Goal: Task Accomplishment & Management: Manage account settings

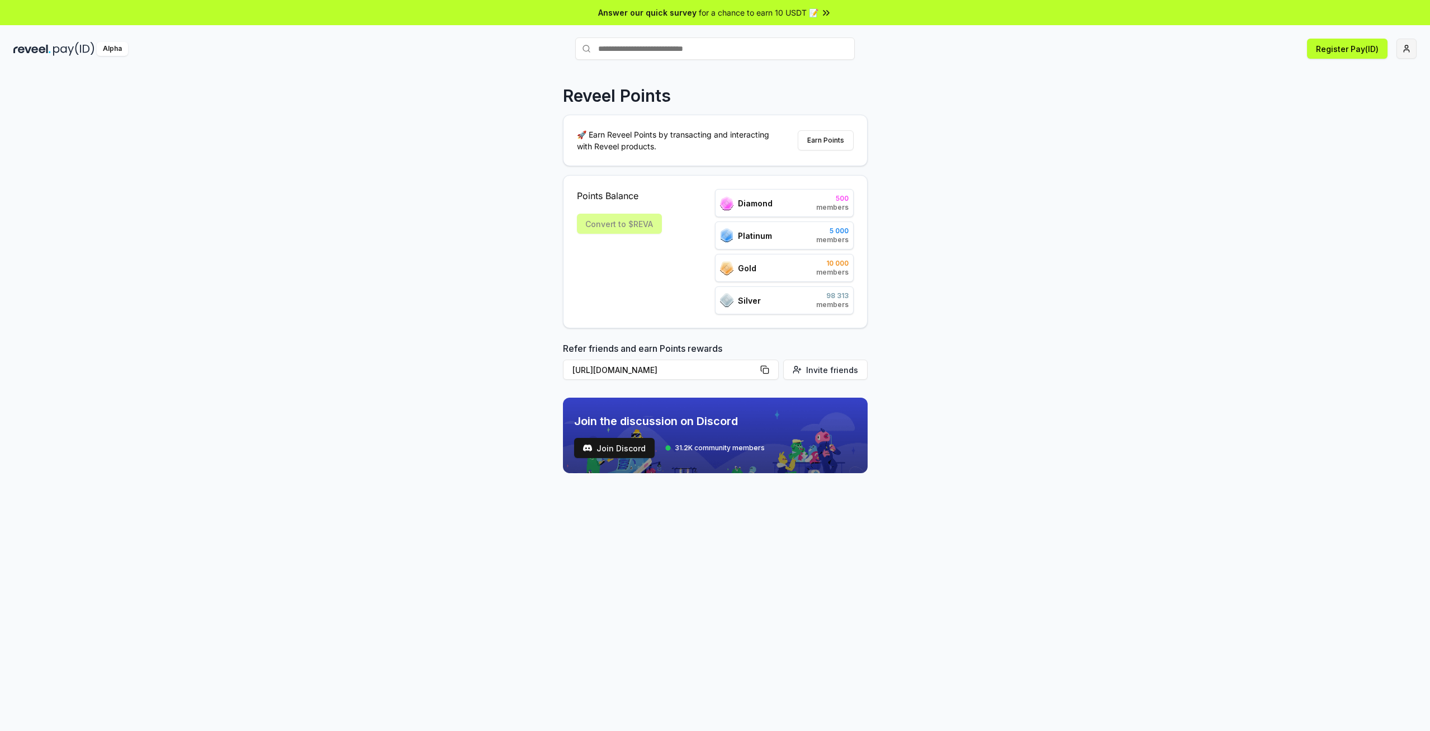
click at [1409, 48] on html "Answer our quick survey for a chance to earn 10 USDT 📝 Alpha Register Pay(ID) R…" at bounding box center [715, 365] width 1430 height 731
click at [1331, 173] on div "Sign Out" at bounding box center [1354, 182] width 124 height 18
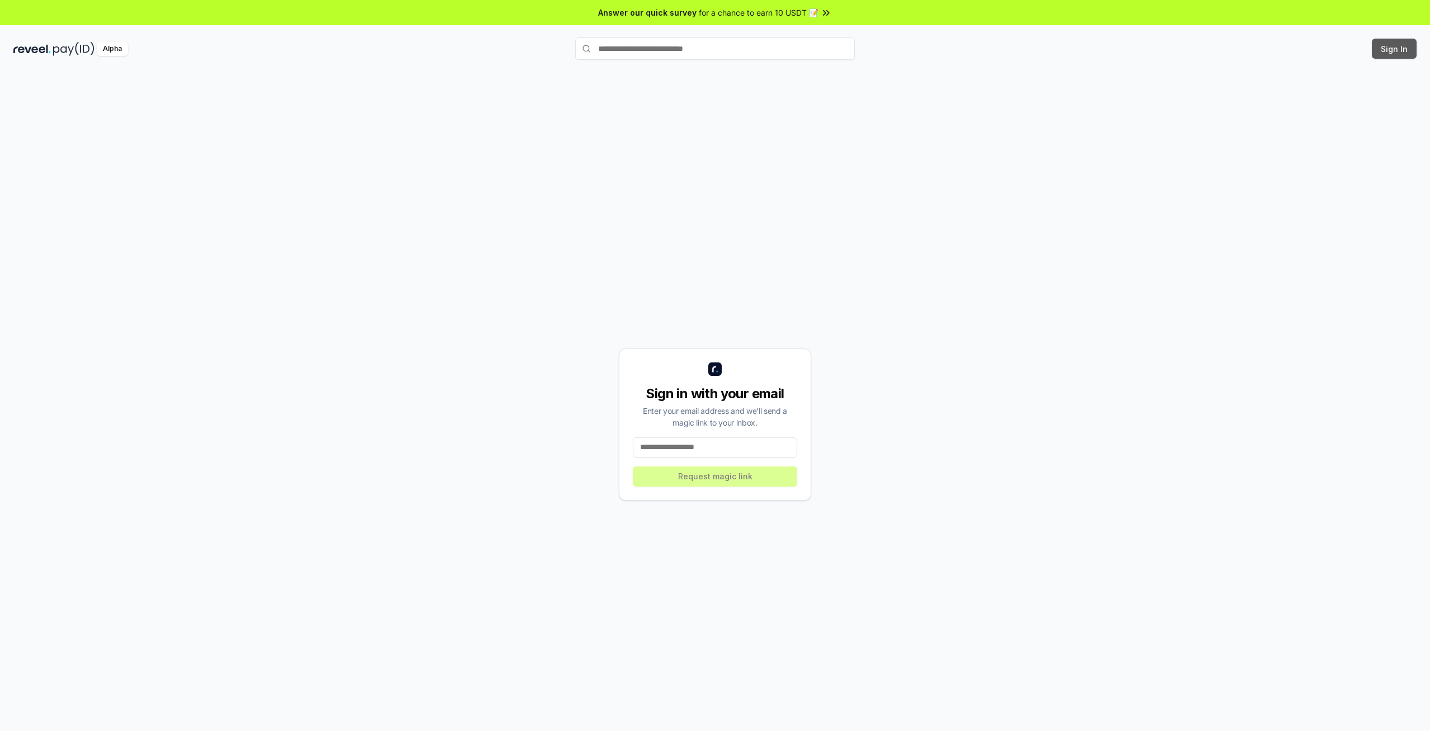
click at [1392, 49] on button "Sign In" at bounding box center [1394, 49] width 45 height 20
click at [678, 443] on input at bounding box center [715, 447] width 164 height 20
paste input "**********"
type input "**********"
click at [691, 482] on button "Request magic link" at bounding box center [715, 476] width 164 height 20
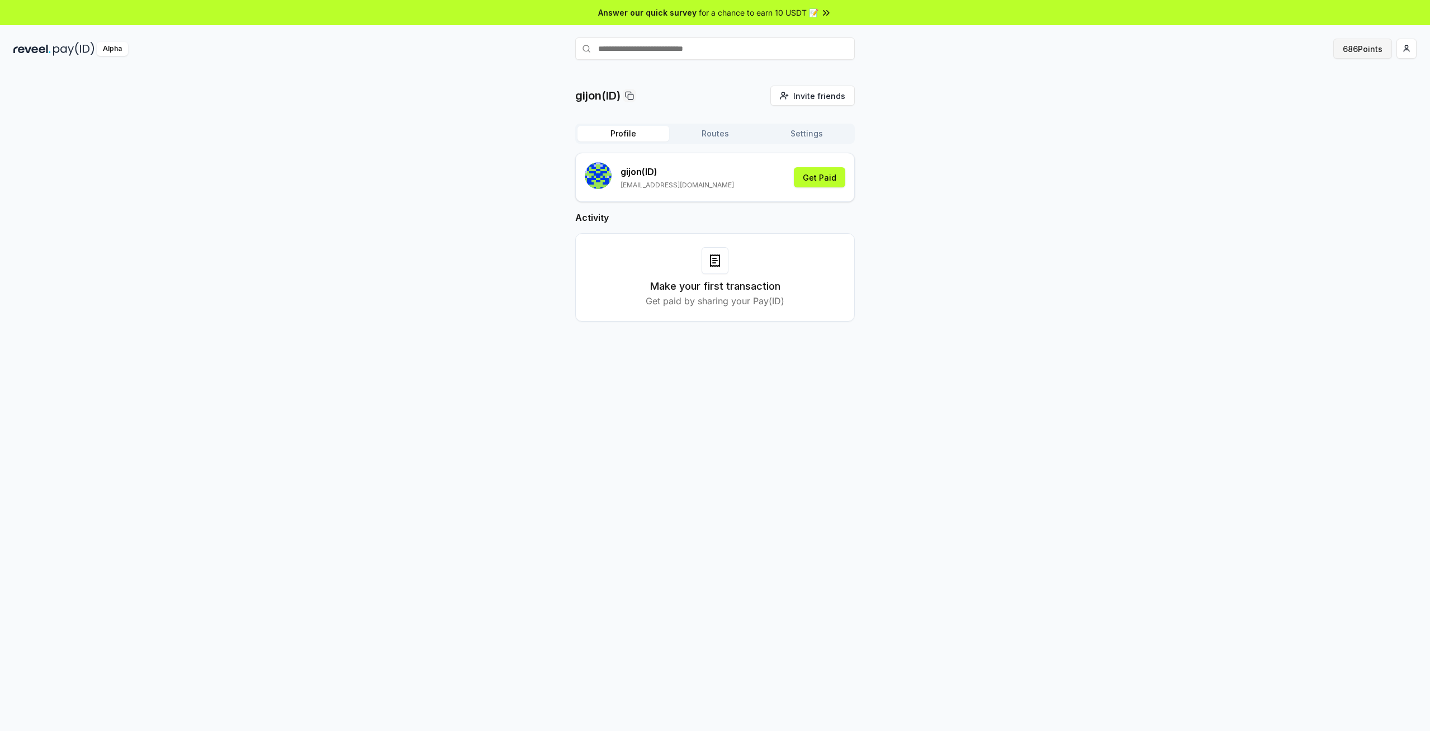
click at [1371, 49] on button "686 Points" at bounding box center [1363, 49] width 59 height 20
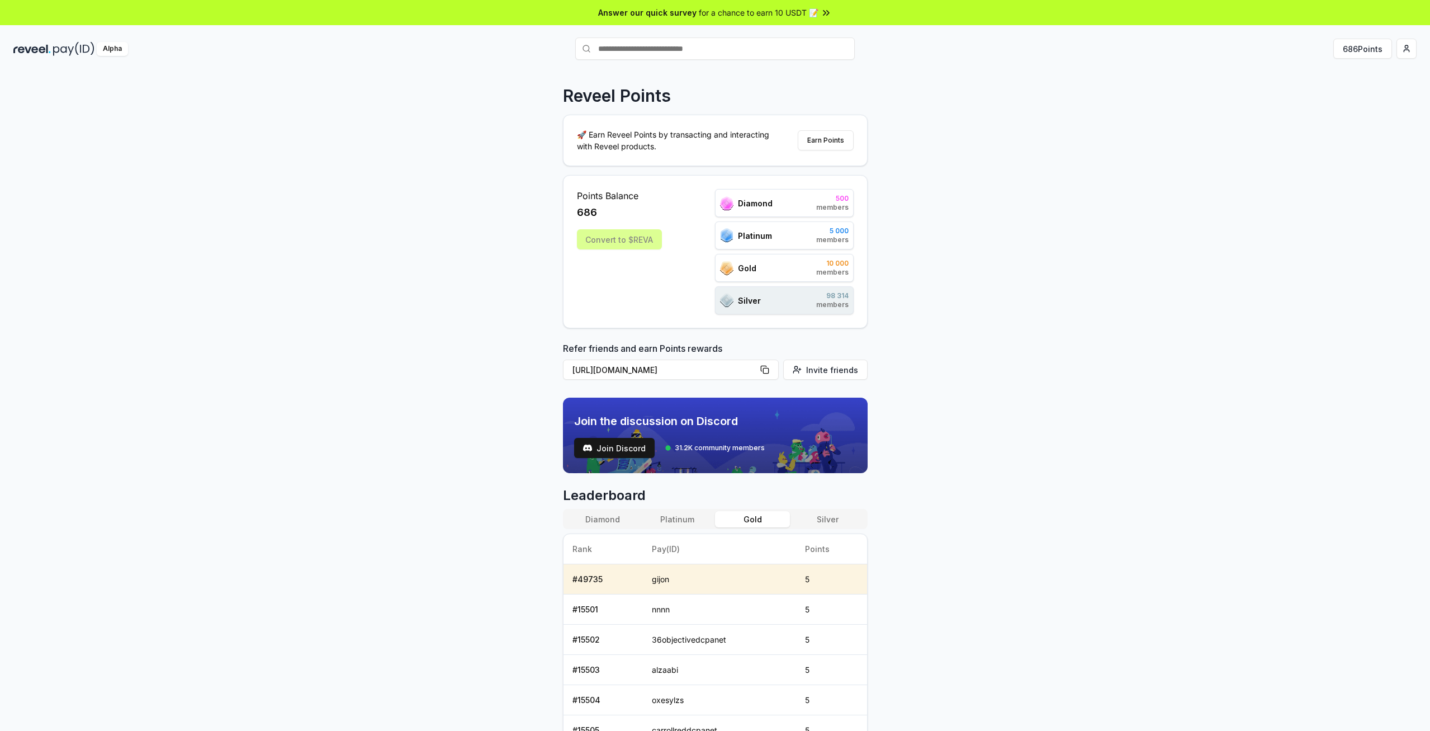
click at [763, 515] on button "Gold" at bounding box center [752, 519] width 75 height 16
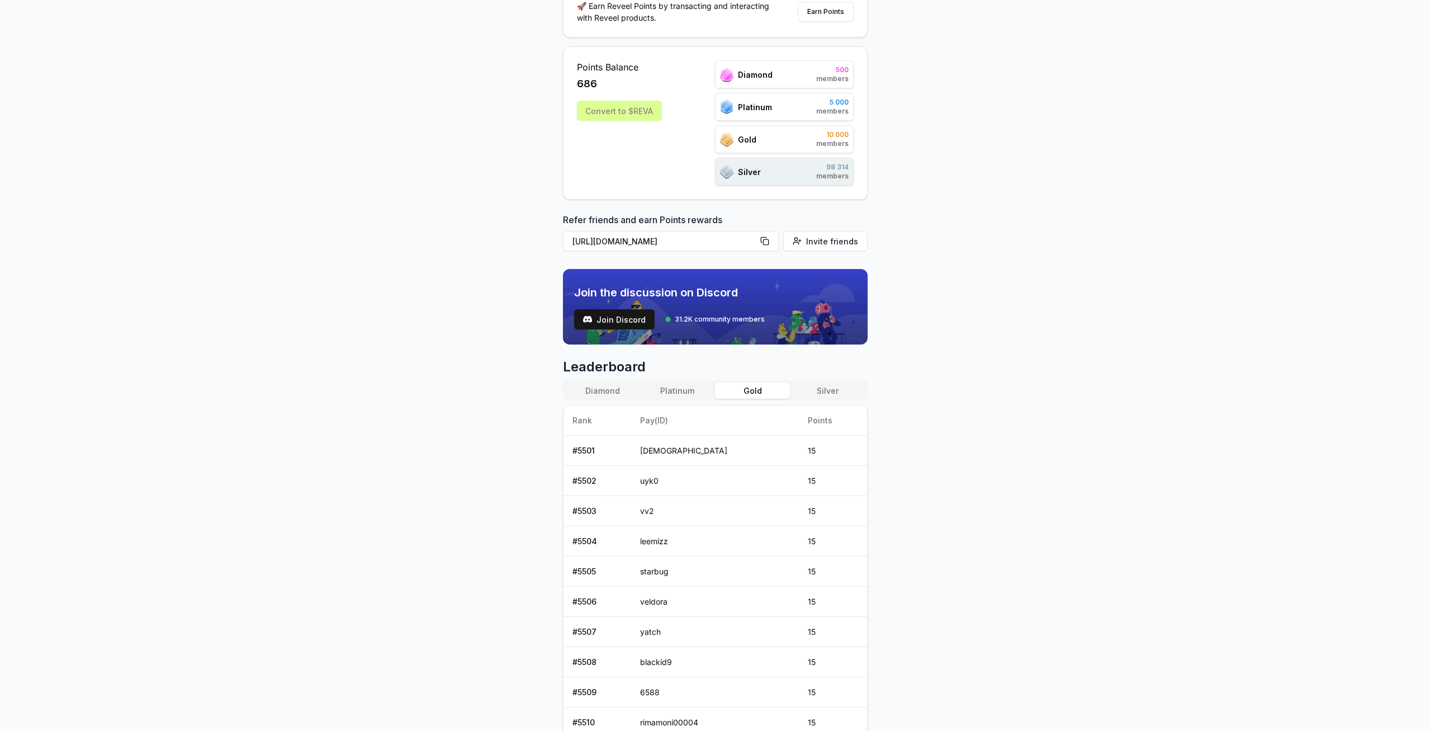
scroll to position [168, 0]
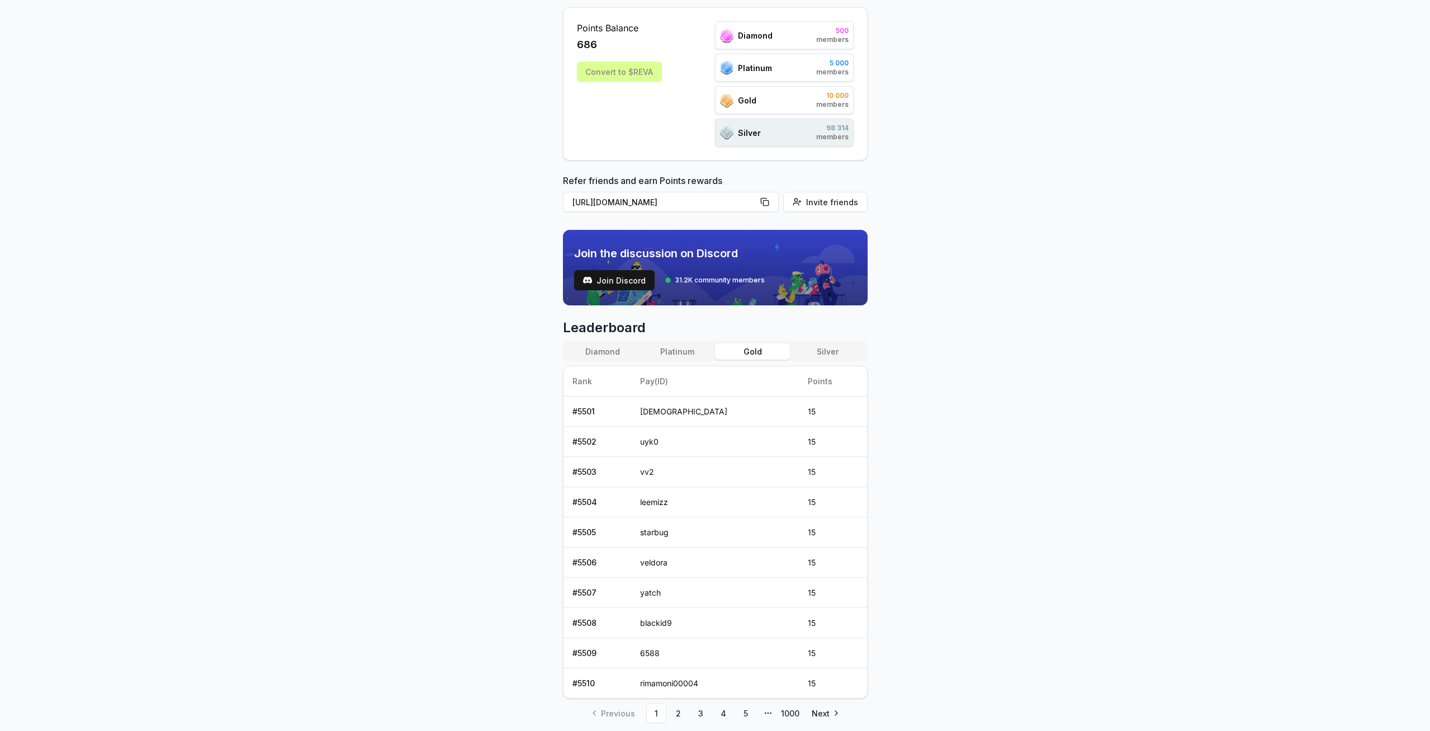
click at [687, 349] on button "Platinum" at bounding box center [677, 351] width 75 height 16
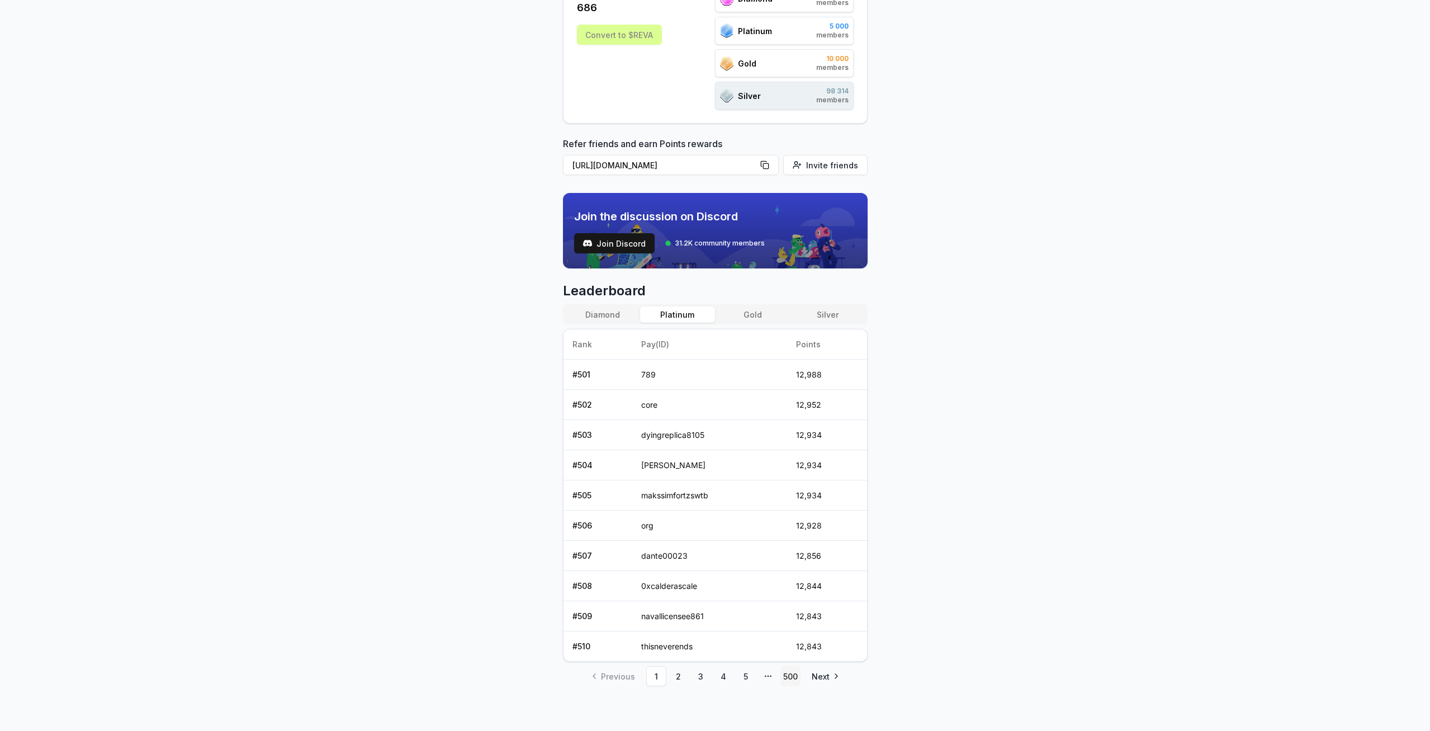
click at [788, 676] on link "500" at bounding box center [791, 676] width 20 height 20
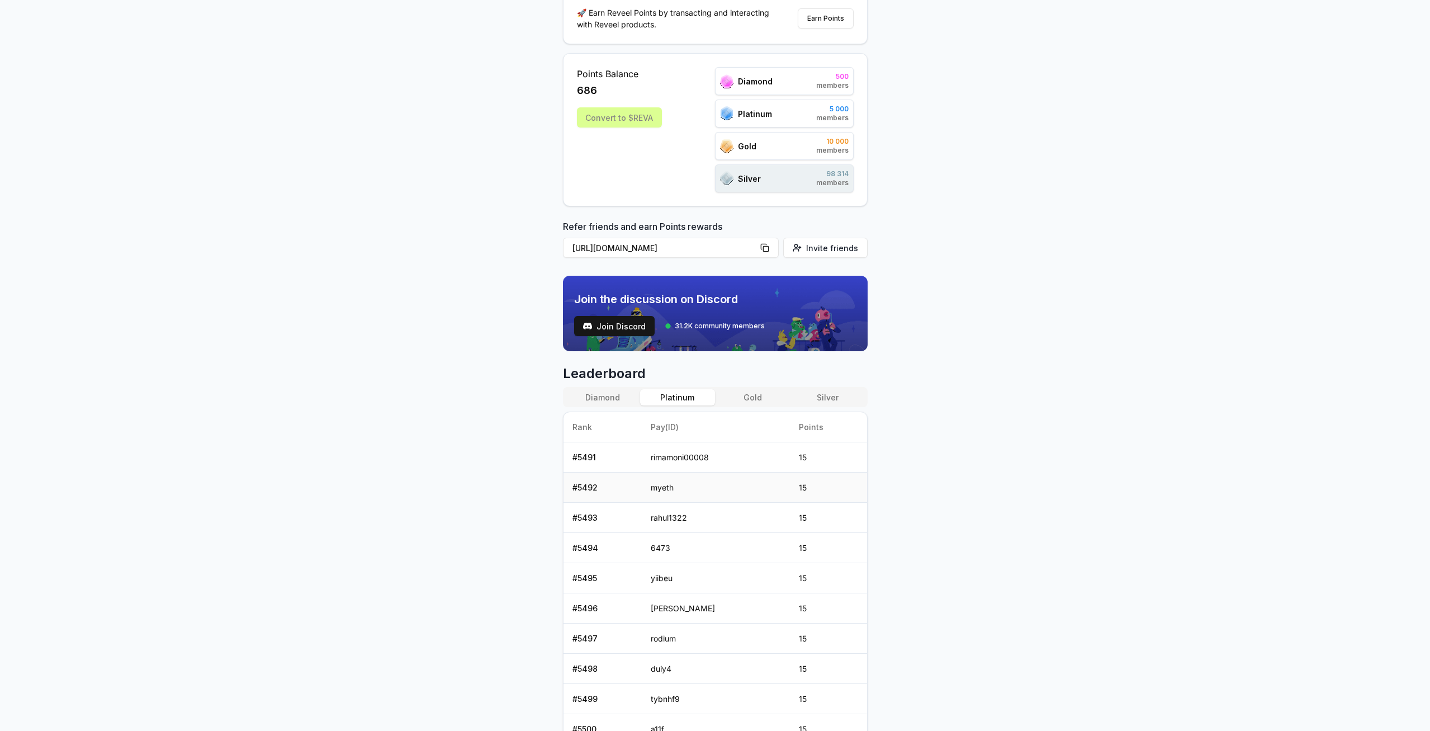
scroll to position [205, 0]
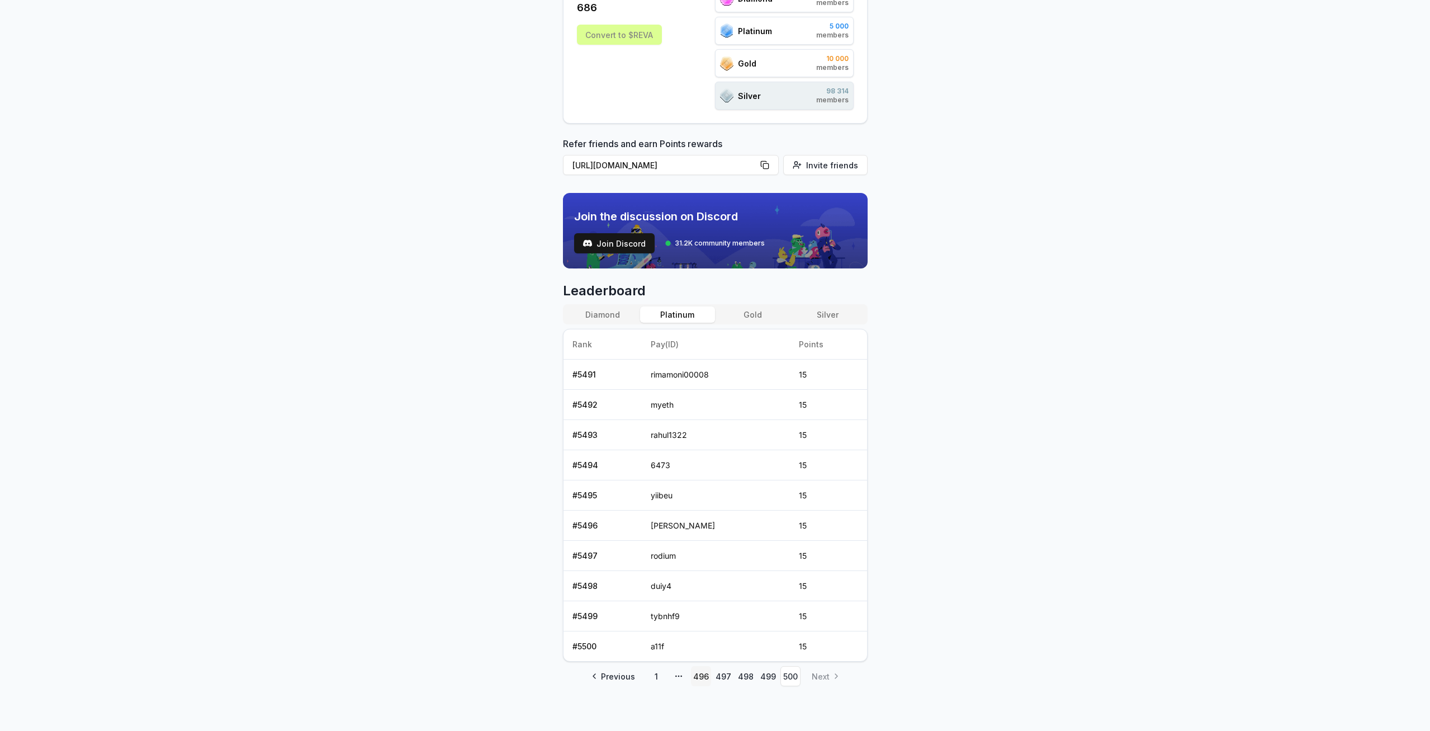
click at [703, 678] on link "496" at bounding box center [701, 676] width 20 height 20
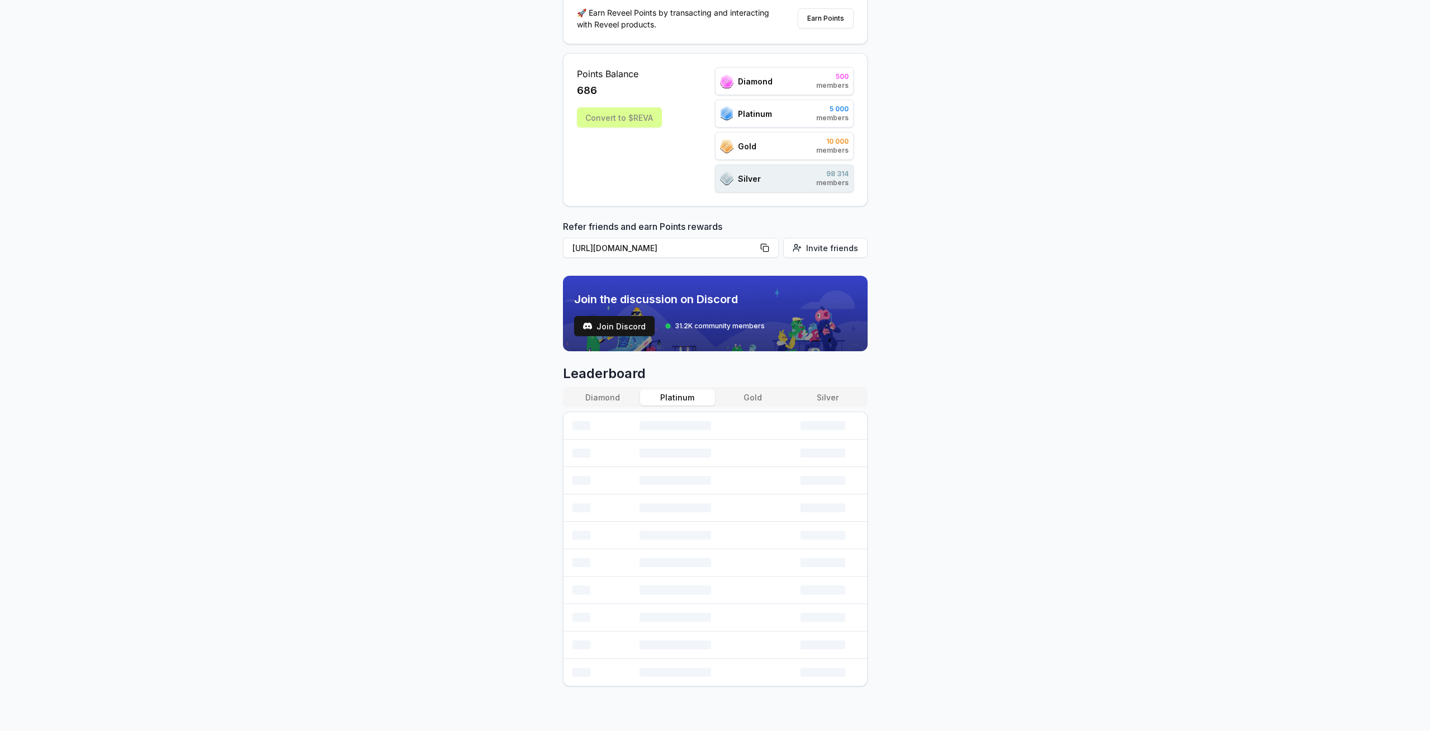
click at [755, 398] on button "Gold" at bounding box center [752, 397] width 75 height 16
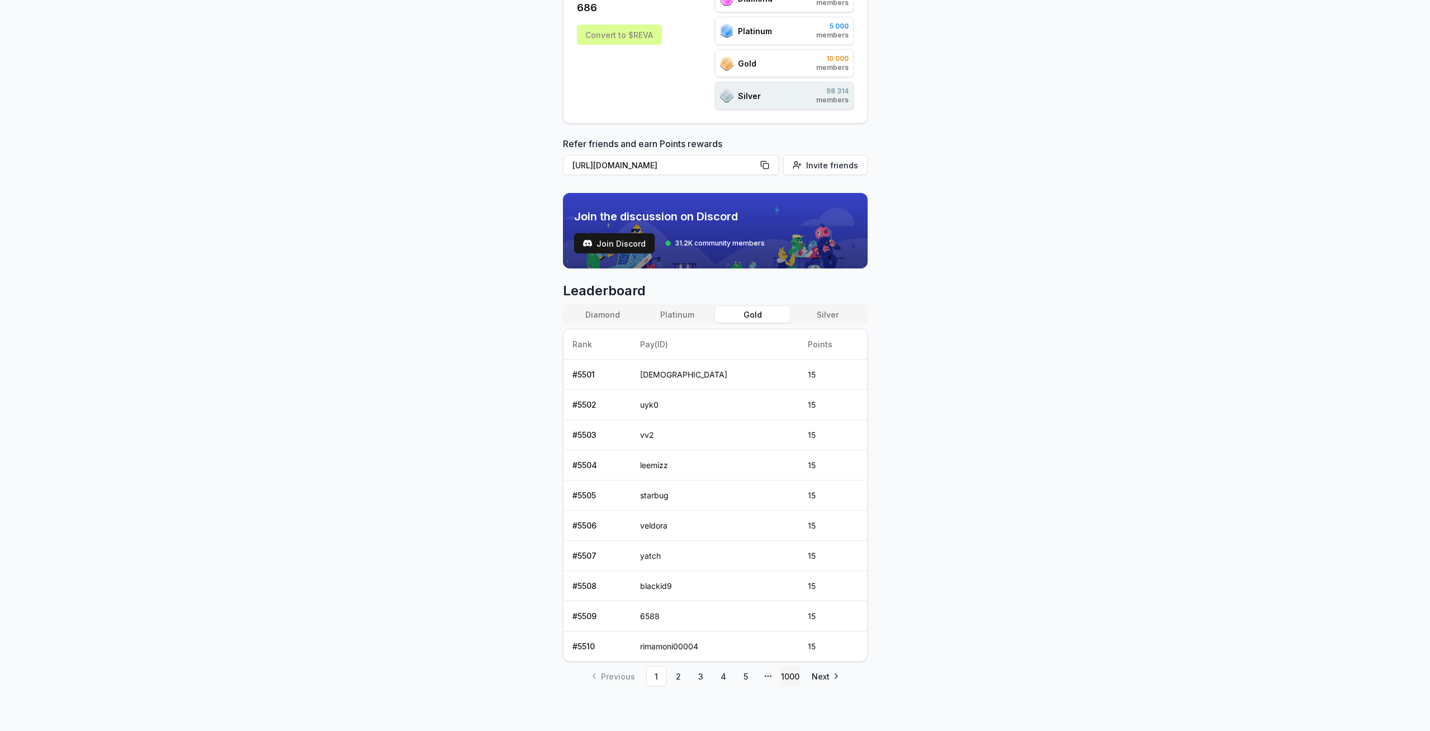
click at [790, 679] on link "1000" at bounding box center [791, 676] width 20 height 20
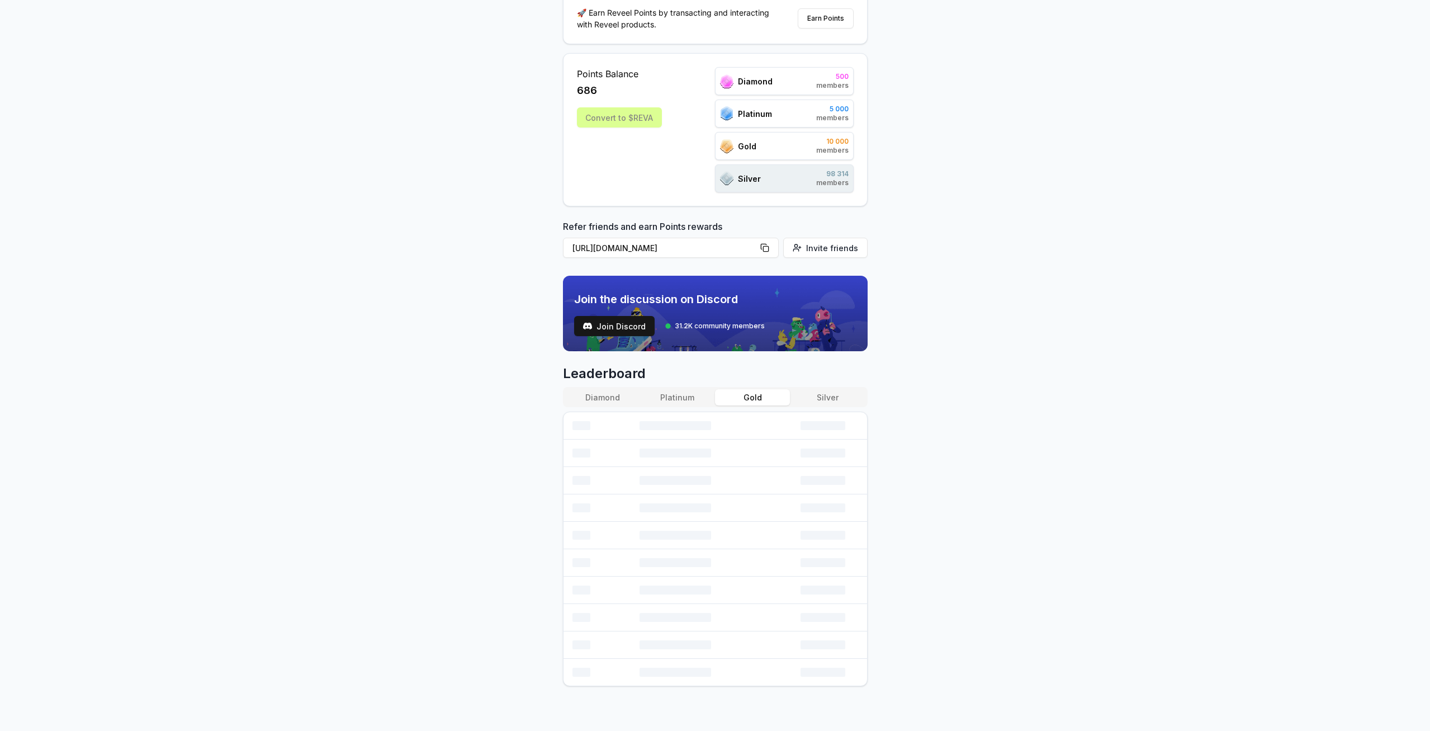
scroll to position [205, 0]
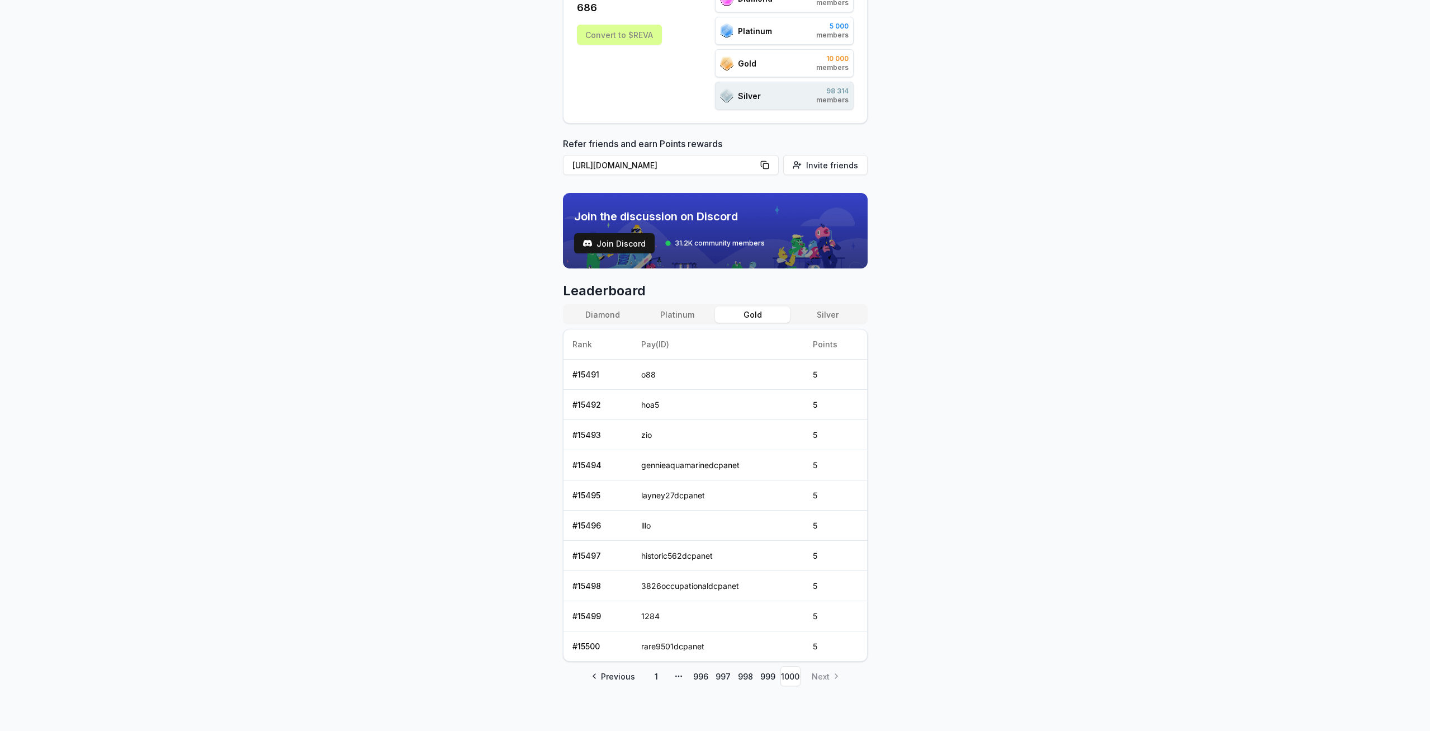
click at [677, 319] on button "Platinum" at bounding box center [677, 314] width 75 height 16
